Goal: Transaction & Acquisition: Purchase product/service

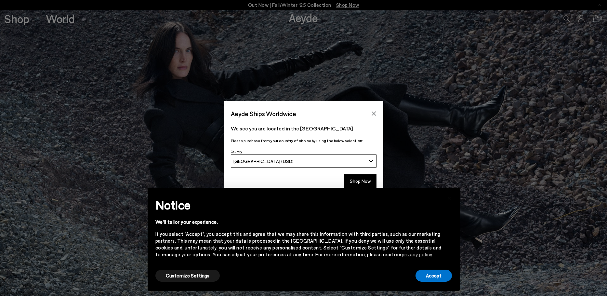
click at [362, 184] on div "× Notice We'll tailor your experience. If you select "Accept", you accept this …" at bounding box center [304, 240] width 323 height 114
click at [438, 277] on button "Accept" at bounding box center [434, 276] width 36 height 12
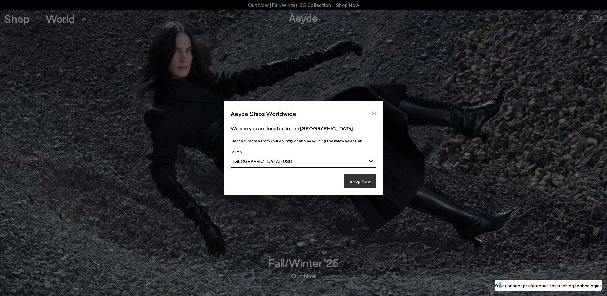
click at [362, 183] on button "Shop Now" at bounding box center [361, 181] width 32 height 14
click at [375, 113] on icon "Close" at bounding box center [374, 114] width 4 height 4
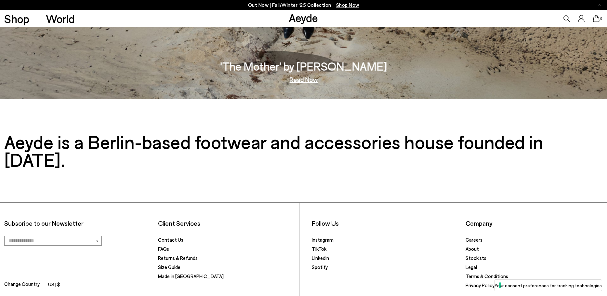
scroll to position [1359, 0]
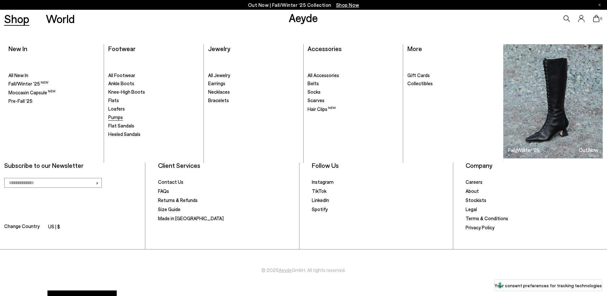
click at [119, 119] on span "Pumps" at bounding box center [115, 117] width 15 height 6
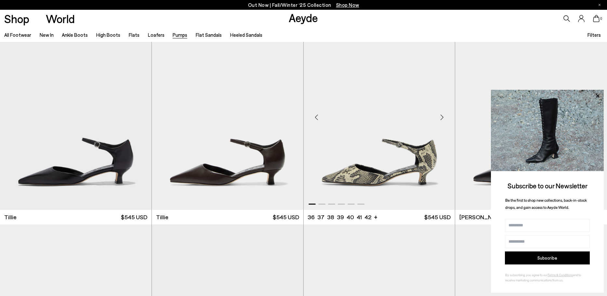
scroll to position [423, 0]
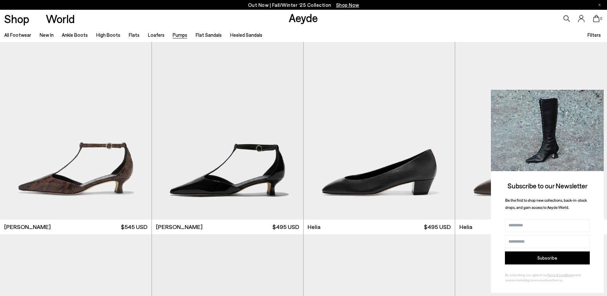
click at [597, 94] on icon at bounding box center [598, 96] width 8 height 8
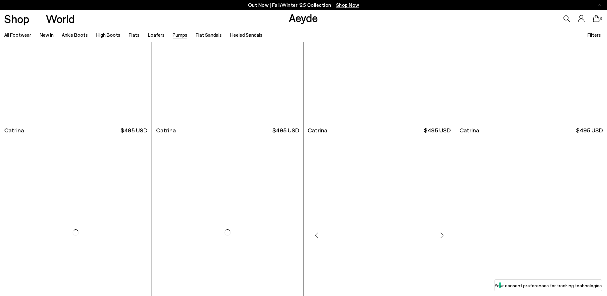
scroll to position [2733, 0]
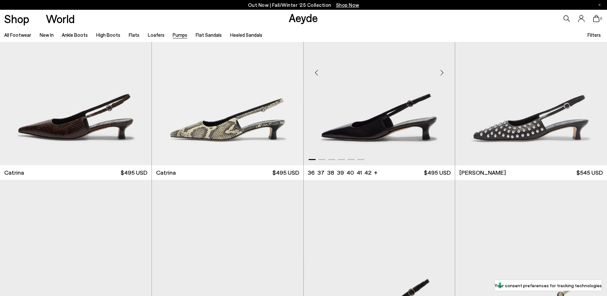
click at [399, 129] on img "1 / 6" at bounding box center [380, 70] width 152 height 190
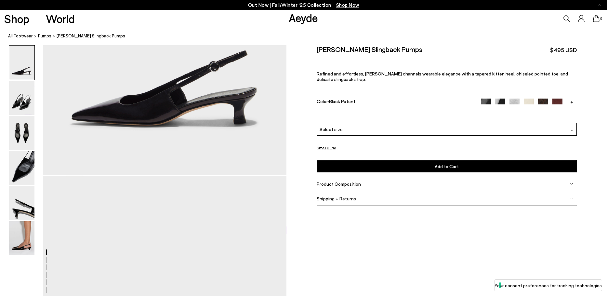
scroll to position [98, 0]
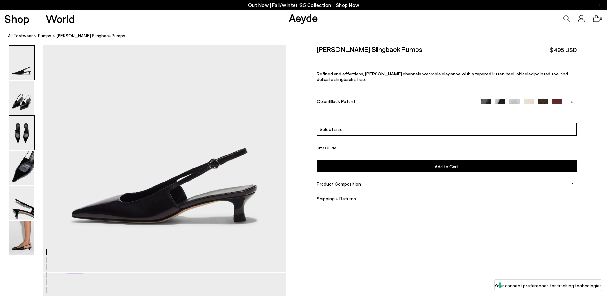
click at [18, 121] on img at bounding box center [21, 133] width 25 height 34
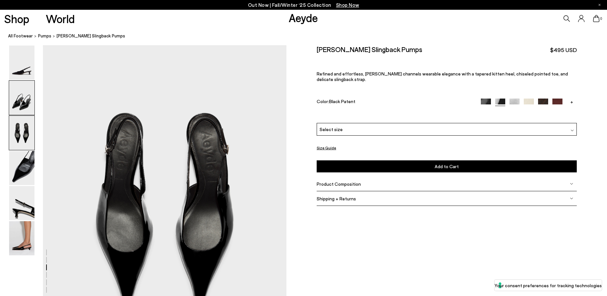
click at [27, 91] on img at bounding box center [21, 98] width 25 height 34
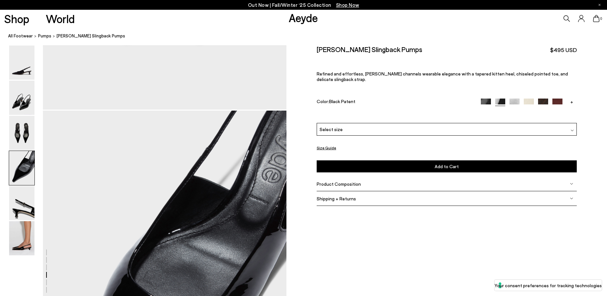
scroll to position [1075, 0]
